Goal: Task Accomplishment & Management: Complete application form

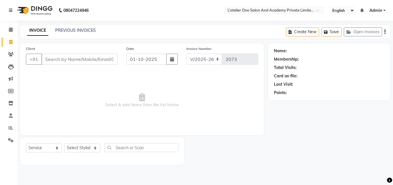
select select "6939"
select select "service"
drag, startPoint x: 0, startPoint y: 0, endPoint x: 70, endPoint y: 62, distance: 93.8
click at [70, 62] on input "Client" at bounding box center [79, 59] width 76 height 11
type input "9566026218"
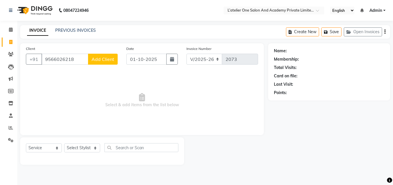
click at [111, 61] on span "Add Client" at bounding box center [103, 59] width 23 height 6
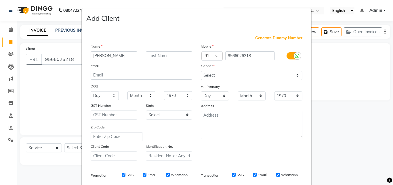
type input "[PERSON_NAME]"
click at [175, 57] on input "text" at bounding box center [169, 55] width 47 height 9
type input "[PERSON_NAME]"
click at [209, 71] on select "Select [DEMOGRAPHIC_DATA] [DEMOGRAPHIC_DATA] Other Prefer Not To Say" at bounding box center [252, 75] width 102 height 9
select select "[DEMOGRAPHIC_DATA]"
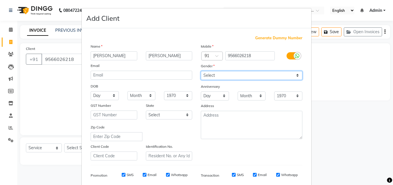
click at [201, 71] on select "Select [DEMOGRAPHIC_DATA] [DEMOGRAPHIC_DATA] Other Prefer Not To Say" at bounding box center [252, 75] width 102 height 9
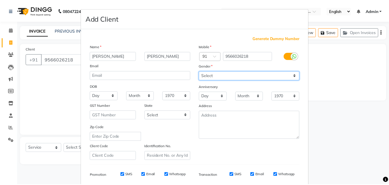
scroll to position [81, 0]
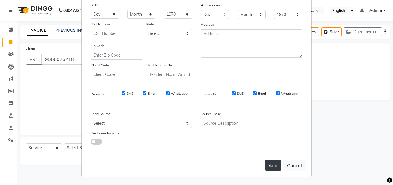
click at [271, 169] on button "Add" at bounding box center [273, 165] width 16 height 10
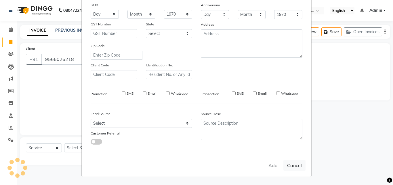
select select
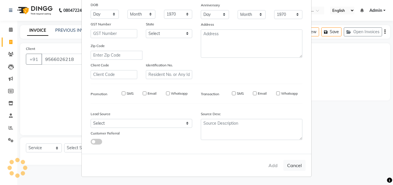
select select
checkbox input "false"
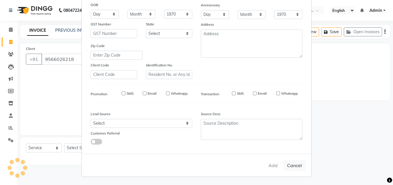
checkbox input "false"
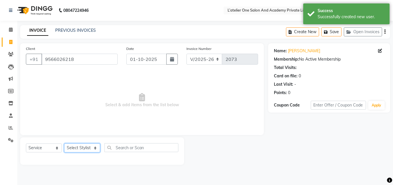
click at [96, 144] on select "Select Stylist [PERSON_NAME] [PERSON_NAME] [PERSON_NAME] [PERSON_NAME] [PERSON_…" at bounding box center [82, 147] width 36 height 9
select select "69694"
click at [64, 143] on select "Select Stylist [PERSON_NAME] [PERSON_NAME] [PERSON_NAME] [PERSON_NAME] [PERSON_…" at bounding box center [82, 147] width 36 height 9
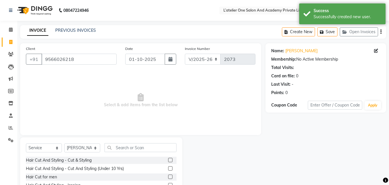
click at [168, 177] on label at bounding box center [170, 176] width 4 height 4
click at [168, 177] on input "checkbox" at bounding box center [170, 177] width 4 height 4
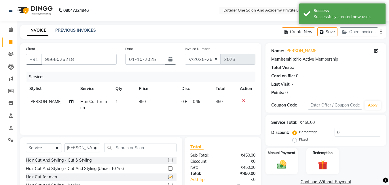
checkbox input "false"
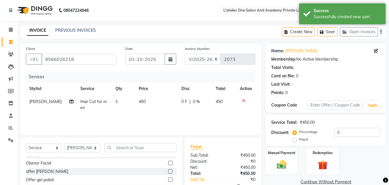
scroll to position [106, 0]
click at [157, 145] on input "text" at bounding box center [141, 147] width 72 height 9
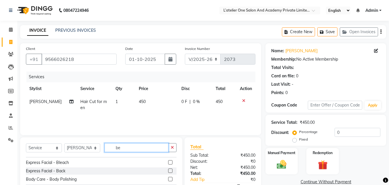
scroll to position [0, 0]
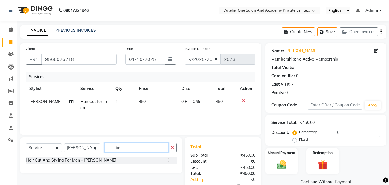
type input "be"
click at [170, 161] on label at bounding box center [170, 159] width 4 height 4
click at [170, 161] on input "checkbox" at bounding box center [170, 160] width 4 height 4
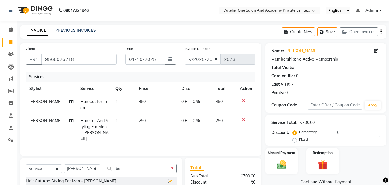
checkbox input "false"
click at [156, 130] on td "250" at bounding box center [156, 129] width 43 height 31
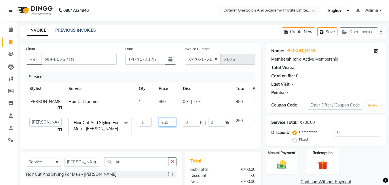
click at [159, 126] on input "250" at bounding box center [167, 121] width 17 height 9
type input "300"
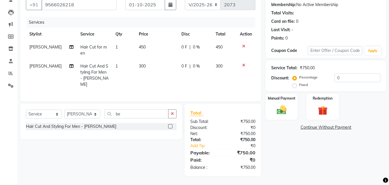
scroll to position [53, 0]
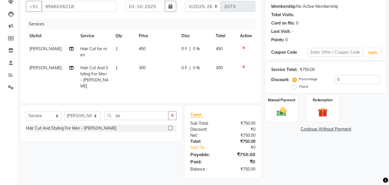
click at [157, 102] on div "Client [PHONE_NUMBER] Date [DATE] Invoice Number V/2025 V/[PHONE_NUMBER] Servic…" at bounding box center [141, 83] width 250 height 187
click at [163, 67] on td "300" at bounding box center [156, 76] width 43 height 31
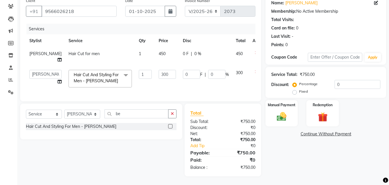
scroll to position [58, 0]
click at [159, 70] on input "300" at bounding box center [167, 74] width 17 height 9
type input "3"
type input "250"
click at [155, 79] on td "250" at bounding box center [167, 78] width 24 height 24
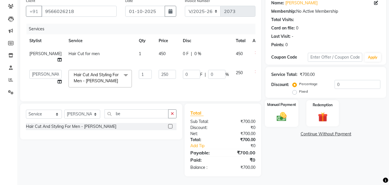
click at [277, 111] on img at bounding box center [281, 117] width 16 height 12
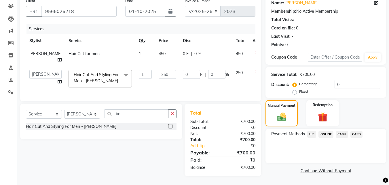
click at [326, 131] on span "ONLINE" at bounding box center [325, 134] width 15 height 7
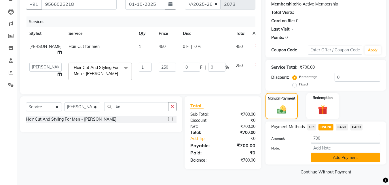
click at [368, 157] on button "Add Payment" at bounding box center [346, 157] width 70 height 9
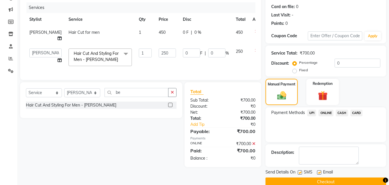
scroll to position [79, 0]
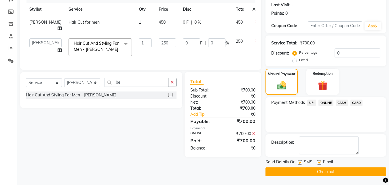
click at [337, 174] on button "Checkout" at bounding box center [325, 171] width 121 height 9
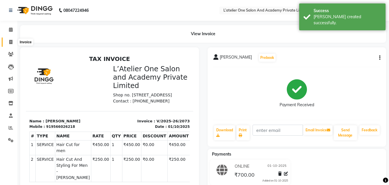
click at [9, 41] on icon at bounding box center [10, 42] width 3 height 4
select select "6939"
select select "service"
